Goal: Information Seeking & Learning: Learn about a topic

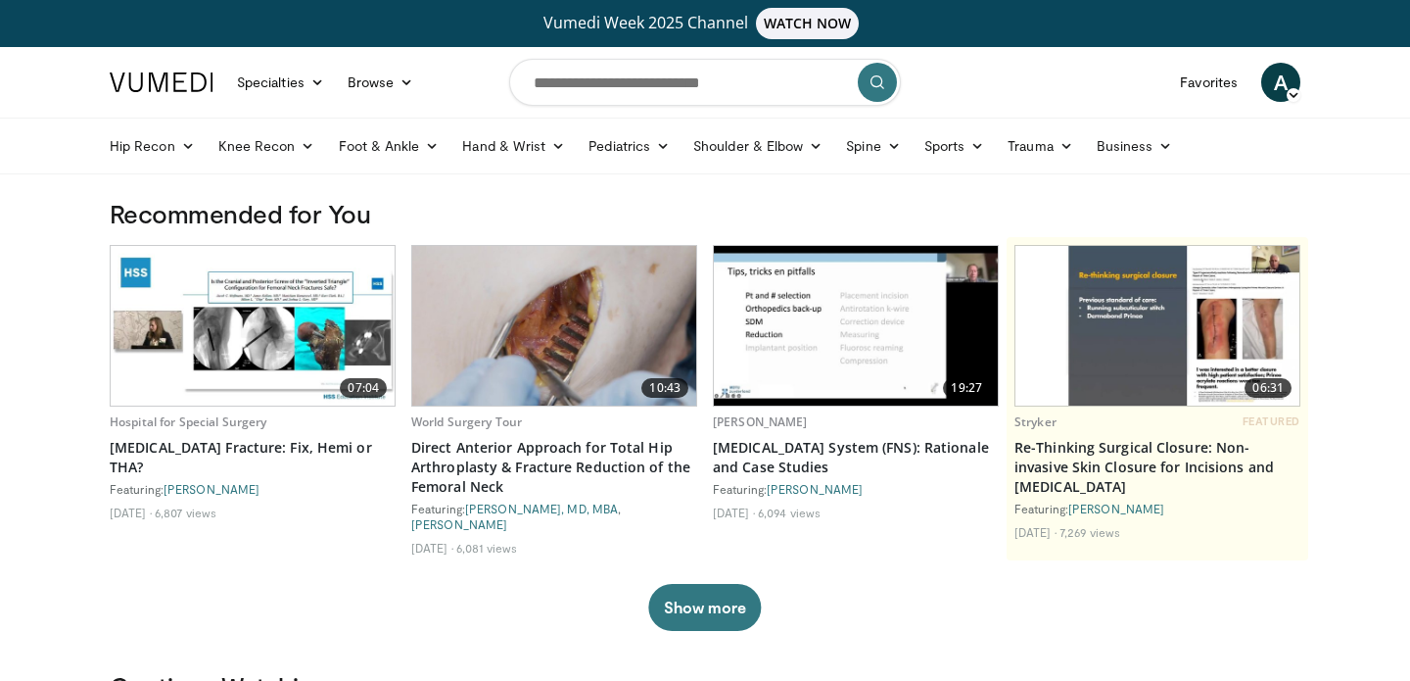
click at [1283, 84] on span "A" at bounding box center [1280, 82] width 39 height 39
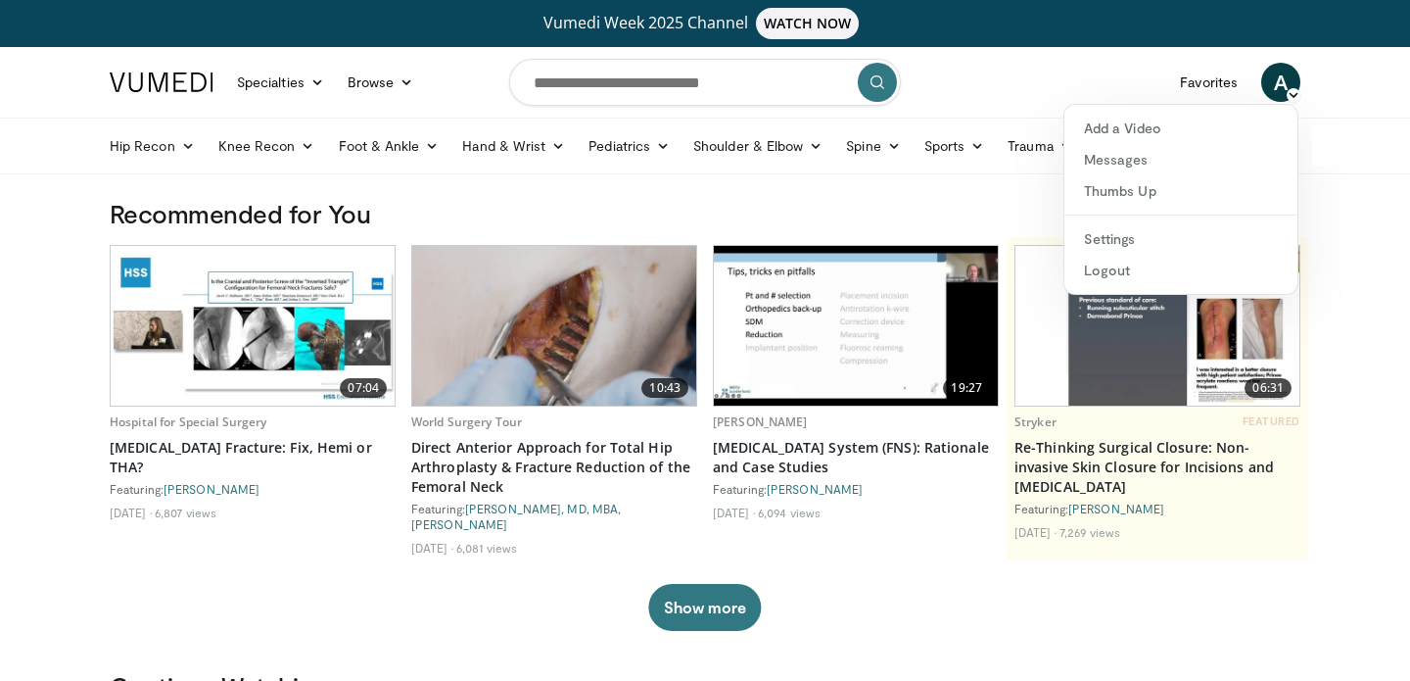
click at [1038, 89] on nav "Specialties Adult & Family Medicine Allergy, [MEDICAL_DATA], Immunology Anesthe…" at bounding box center [705, 82] width 1214 height 71
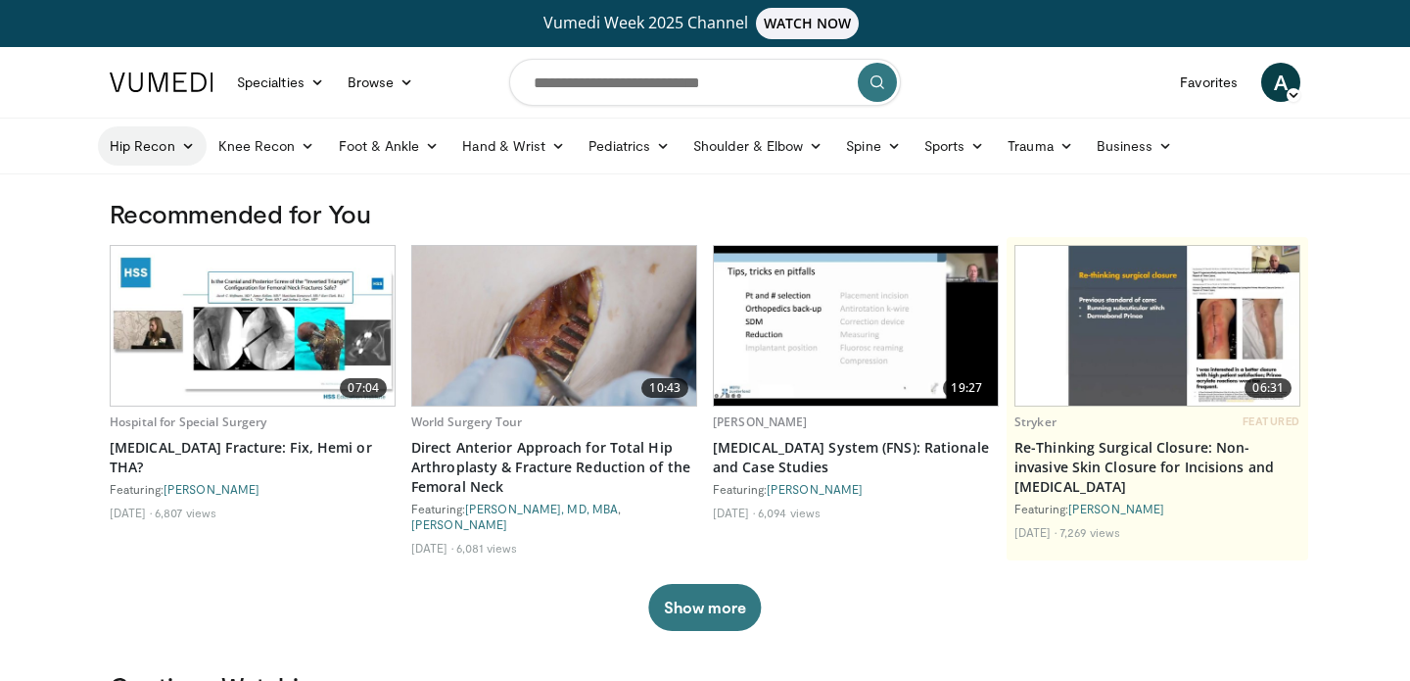
click at [189, 147] on icon at bounding box center [188, 146] width 14 height 14
click at [181, 196] on link "Hip Arthroplasty" at bounding box center [215, 191] width 233 height 31
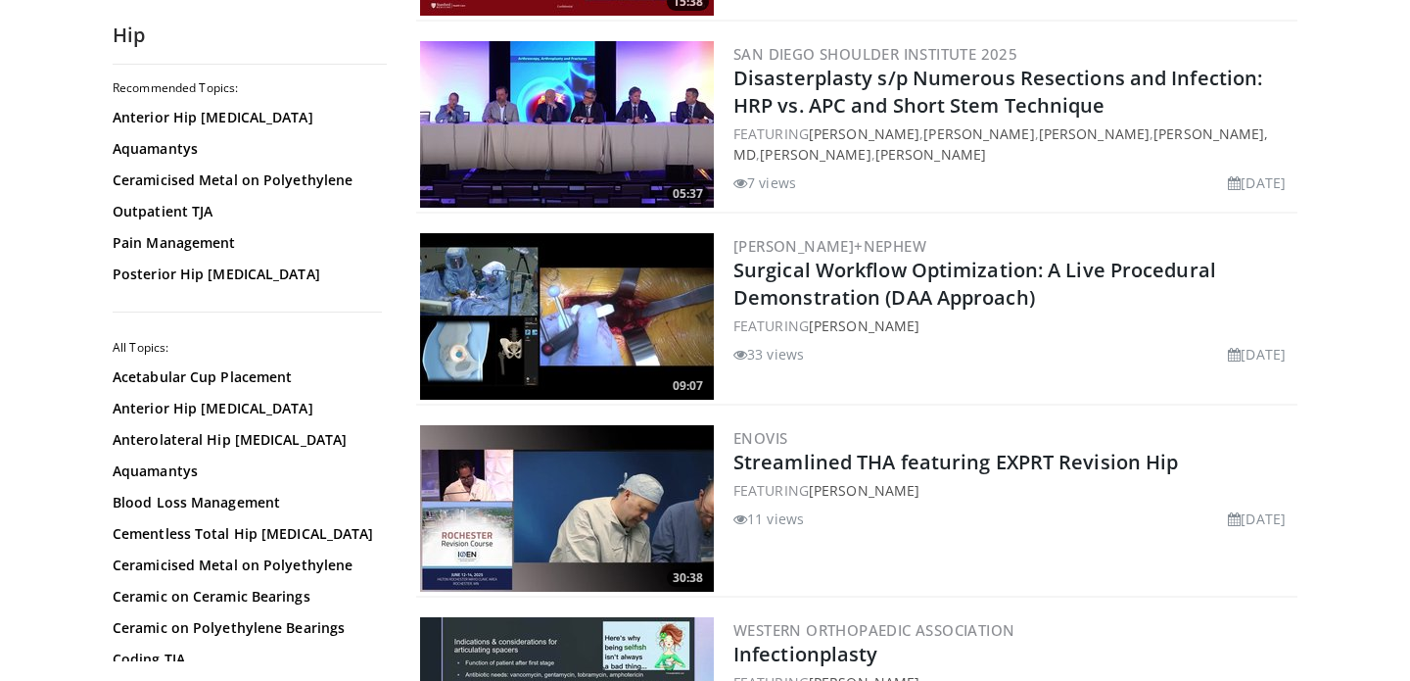
scroll to position [2033, 0]
